Goal: Information Seeking & Learning: Learn about a topic

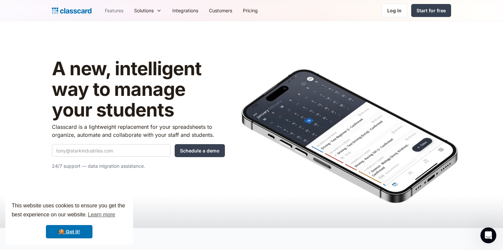
click at [113, 10] on link "Features" at bounding box center [113, 10] width 29 height 15
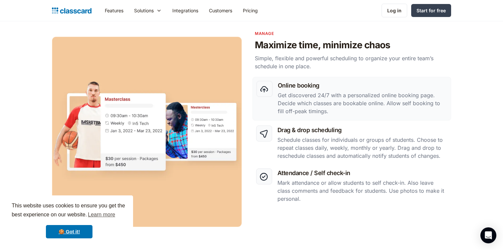
scroll to position [300, 0]
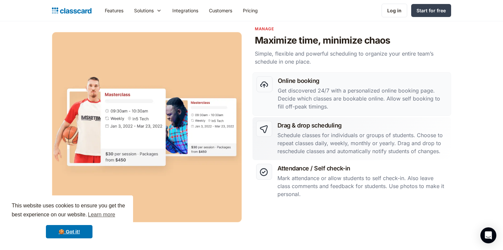
click at [290, 134] on p "Schedule classes for individuals or groups of students. Choose to repeat classe…" at bounding box center [362, 143] width 170 height 24
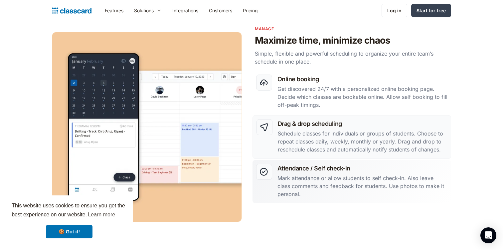
click at [308, 180] on p "Mark attendance or allow students to self check-in. Also leave class comments a…" at bounding box center [362, 186] width 170 height 24
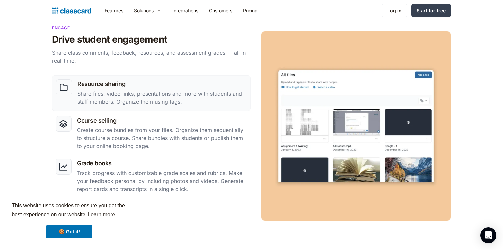
scroll to position [574, 0]
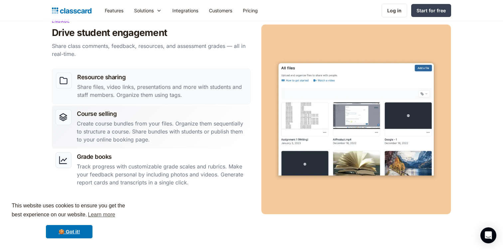
click at [182, 127] on p "Create course bundles from your files. Organize them sequentially to structure …" at bounding box center [162, 131] width 170 height 24
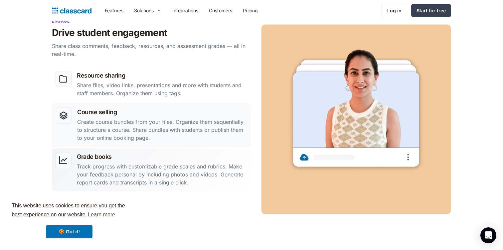
click at [180, 169] on p "Track progress with customizable grade scales and rubrics. Make your feedback p…" at bounding box center [162, 174] width 170 height 24
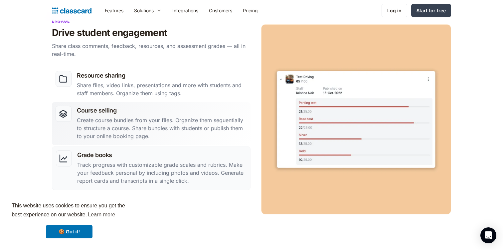
click at [181, 128] on p "Create course bundles from your files. Organize them sequentially to structure …" at bounding box center [162, 128] width 170 height 24
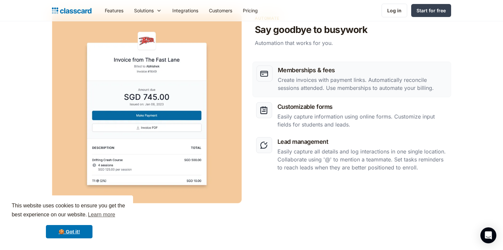
scroll to position [842, 0]
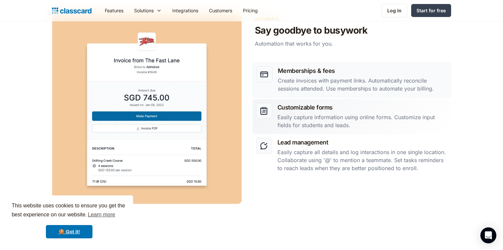
click at [264, 125] on link "Customizable forms Easily capture information using online forms. Customize inp…" at bounding box center [351, 116] width 198 height 35
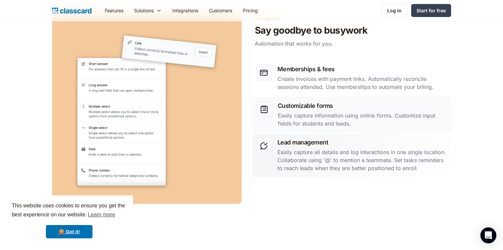
click at [262, 149] on img at bounding box center [263, 145] width 9 height 9
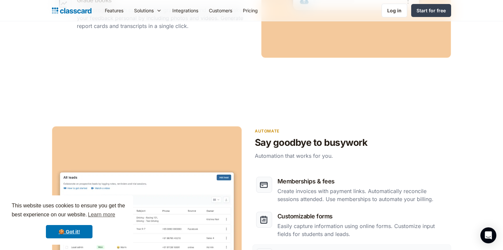
scroll to position [704, 0]
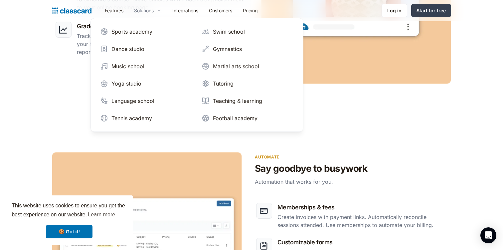
click at [146, 9] on div "Solutions" at bounding box center [144, 10] width 20 height 7
click at [119, 13] on link "Features" at bounding box center [113, 10] width 29 height 15
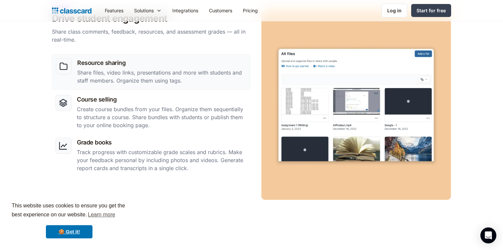
scroll to position [608, 0]
